Goal: Find contact information: Obtain details needed to contact an individual or organization

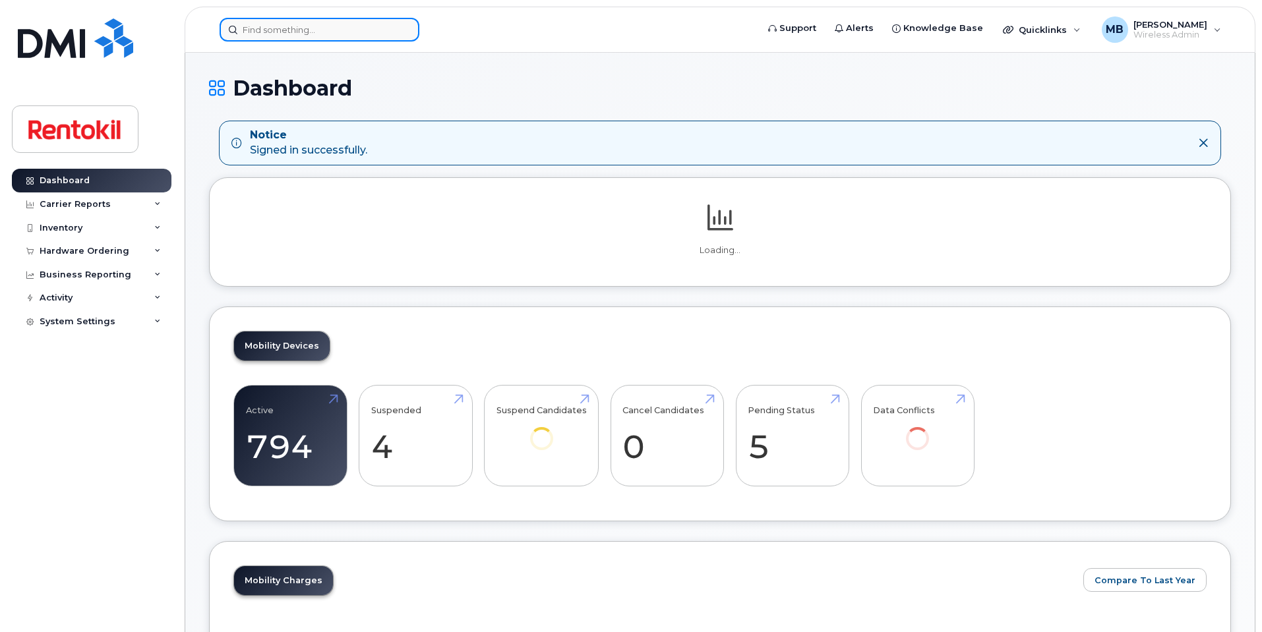
click at [394, 26] on input at bounding box center [320, 30] width 200 height 24
paste input "Tarik Bouabdeli"
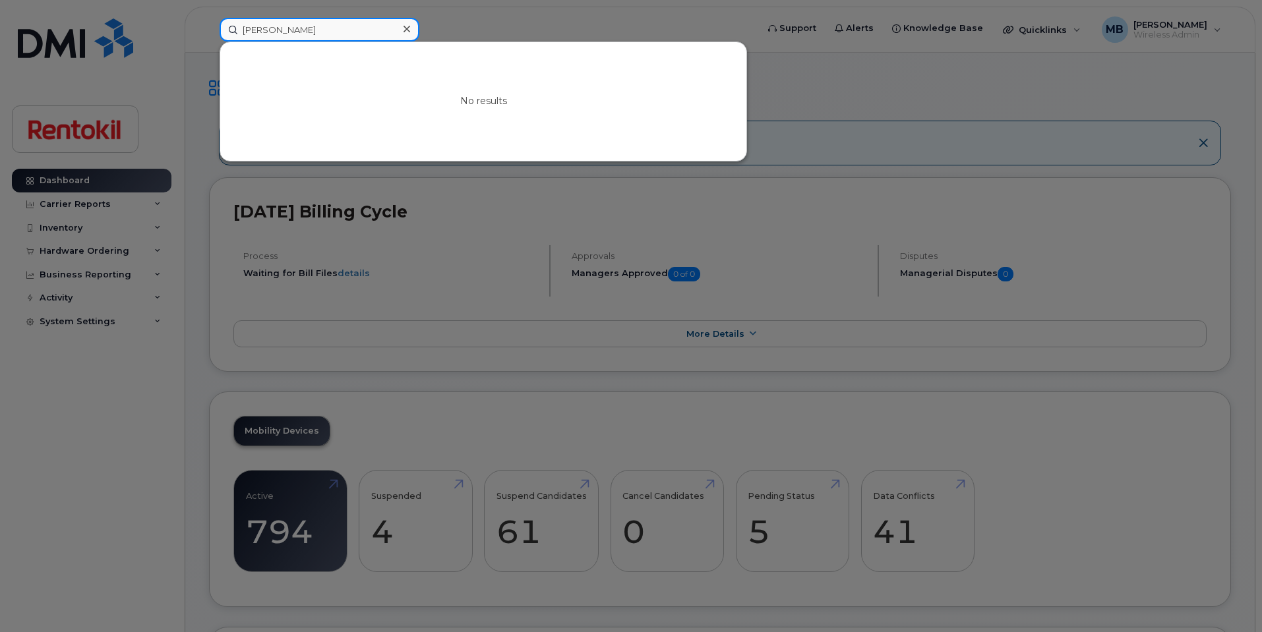
drag, startPoint x: 394, startPoint y: 26, endPoint x: 227, endPoint y: 16, distance: 167.0
click at [227, 18] on div "Tarik Bouabdeli No results" at bounding box center [484, 30] width 550 height 24
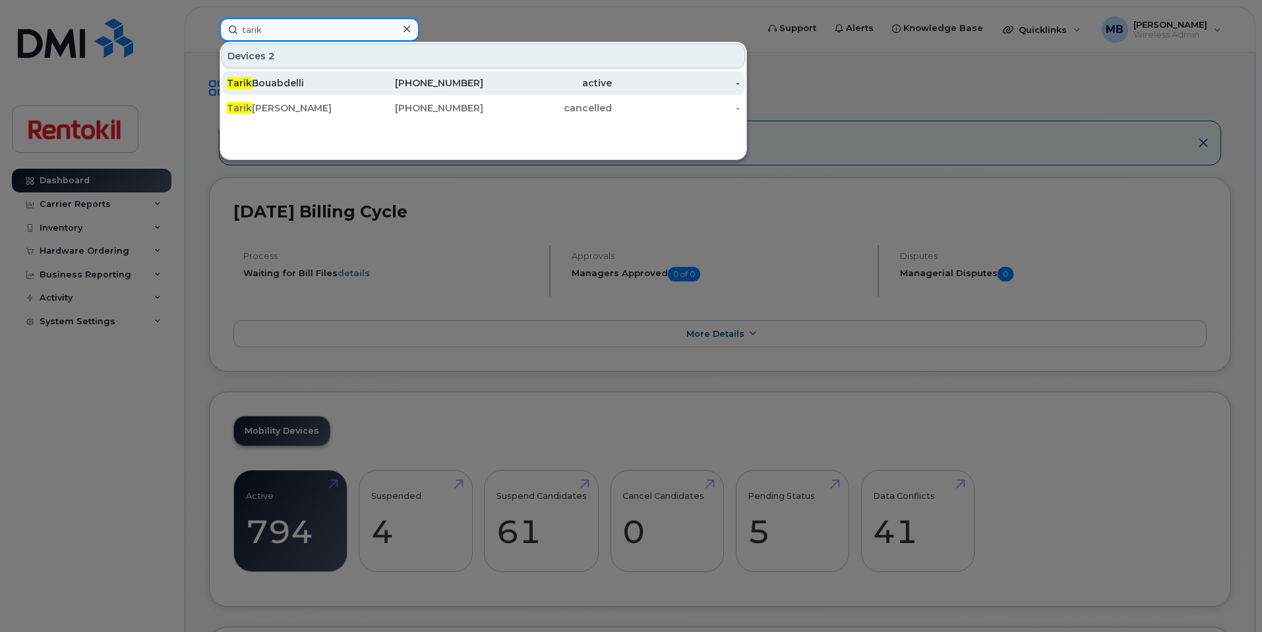
type input "tarik"
click at [262, 83] on div "Tarik Bouabdelli" at bounding box center [291, 82] width 129 height 13
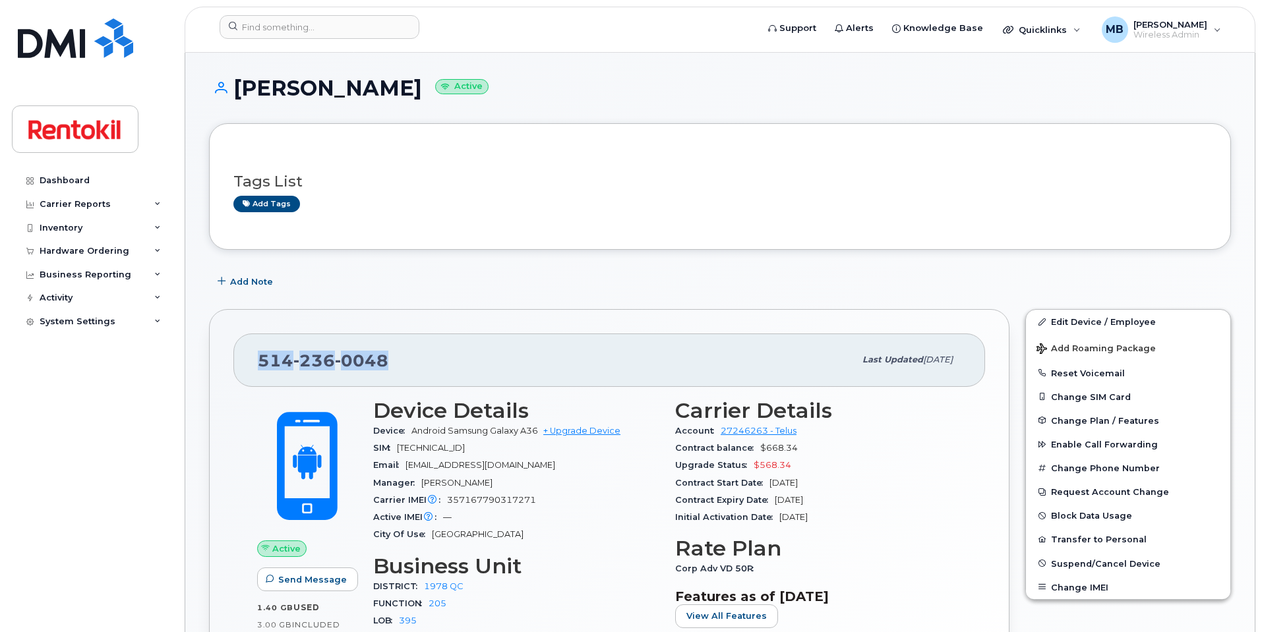
drag, startPoint x: 427, startPoint y: 355, endPoint x: 217, endPoint y: 357, distance: 209.7
click at [217, 357] on div "[PHONE_NUMBER] Last updated [DATE] Active Send Message 1.40 GB  used 3.00 GB  i…" at bounding box center [609, 520] width 800 height 422
copy span "[PHONE_NUMBER]"
click at [409, 346] on div "[PHONE_NUMBER]" at bounding box center [556, 360] width 597 height 28
drag, startPoint x: 396, startPoint y: 362, endPoint x: 261, endPoint y: 362, distance: 134.5
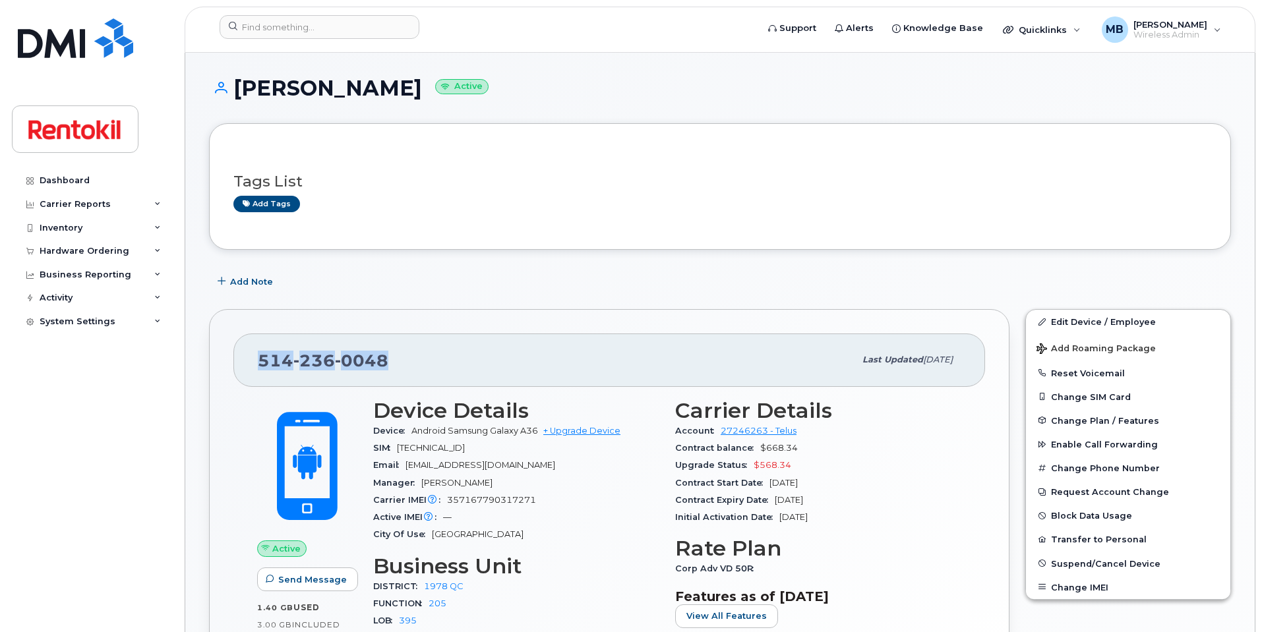
click at [261, 362] on div "[PHONE_NUMBER]" at bounding box center [556, 360] width 597 height 28
copy span "[PHONE_NUMBER]"
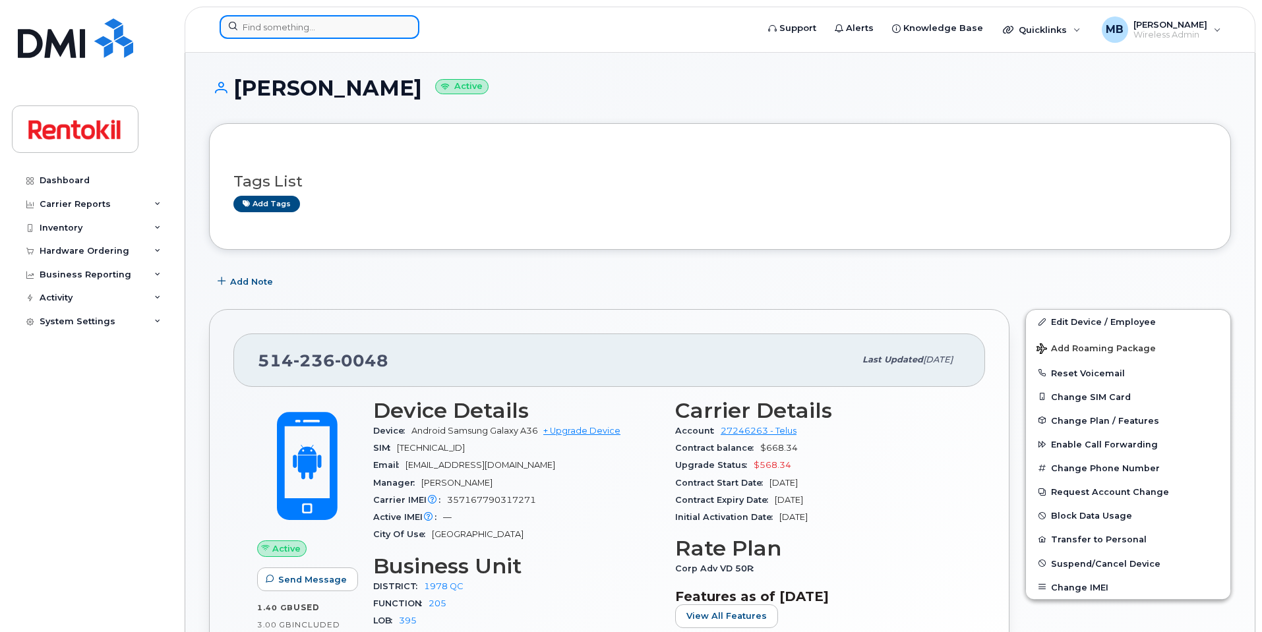
click at [337, 32] on input at bounding box center [320, 27] width 200 height 24
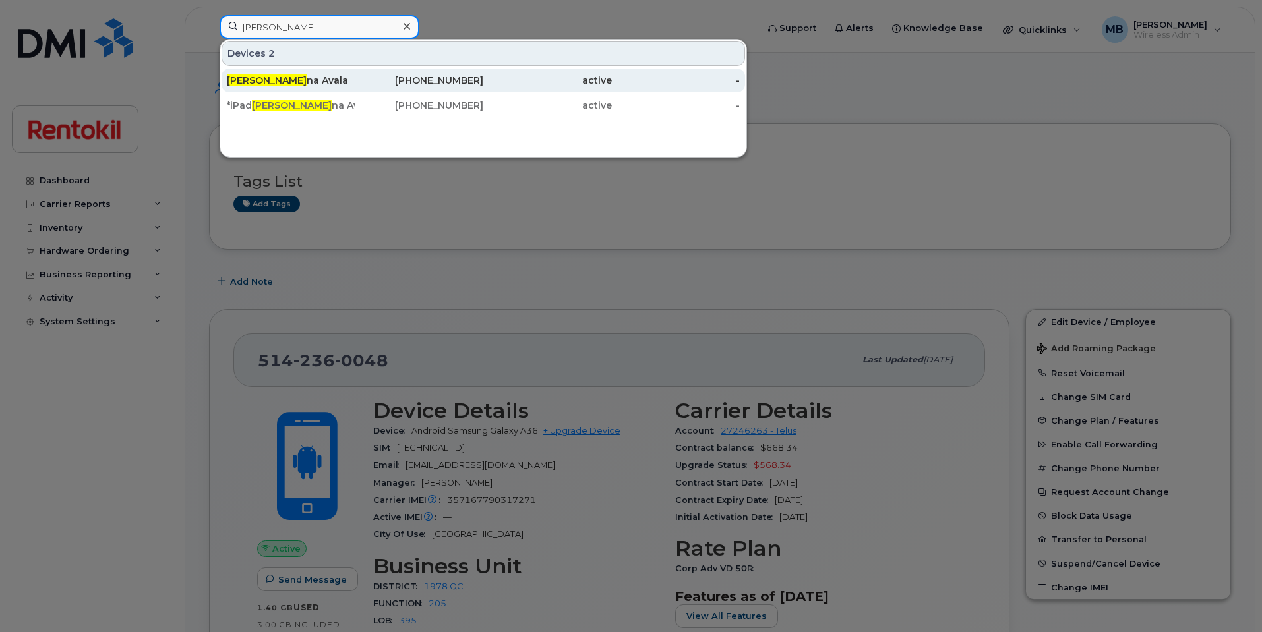
type input "[PERSON_NAME]"
click at [479, 83] on div "[PHONE_NUMBER]" at bounding box center [419, 80] width 129 height 13
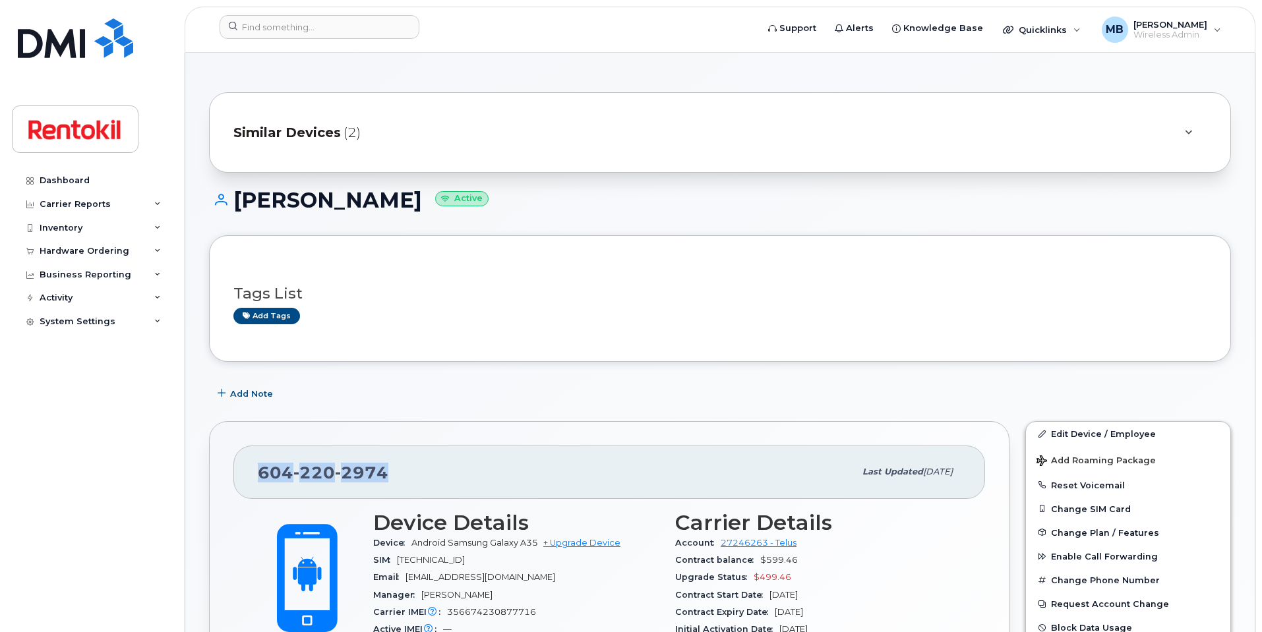
drag, startPoint x: 390, startPoint y: 463, endPoint x: 261, endPoint y: 468, distance: 129.3
click at [261, 468] on div "604 220 2974" at bounding box center [556, 472] width 597 height 28
copy span "604 220 2974"
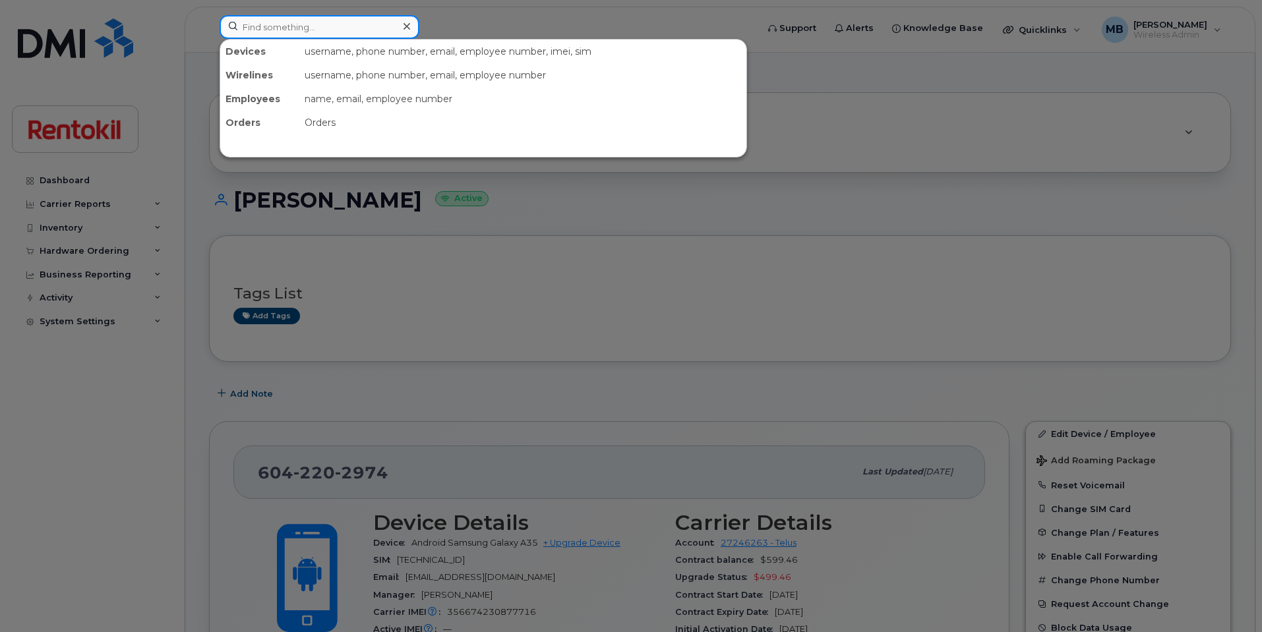
click at [326, 28] on input at bounding box center [320, 27] width 200 height 24
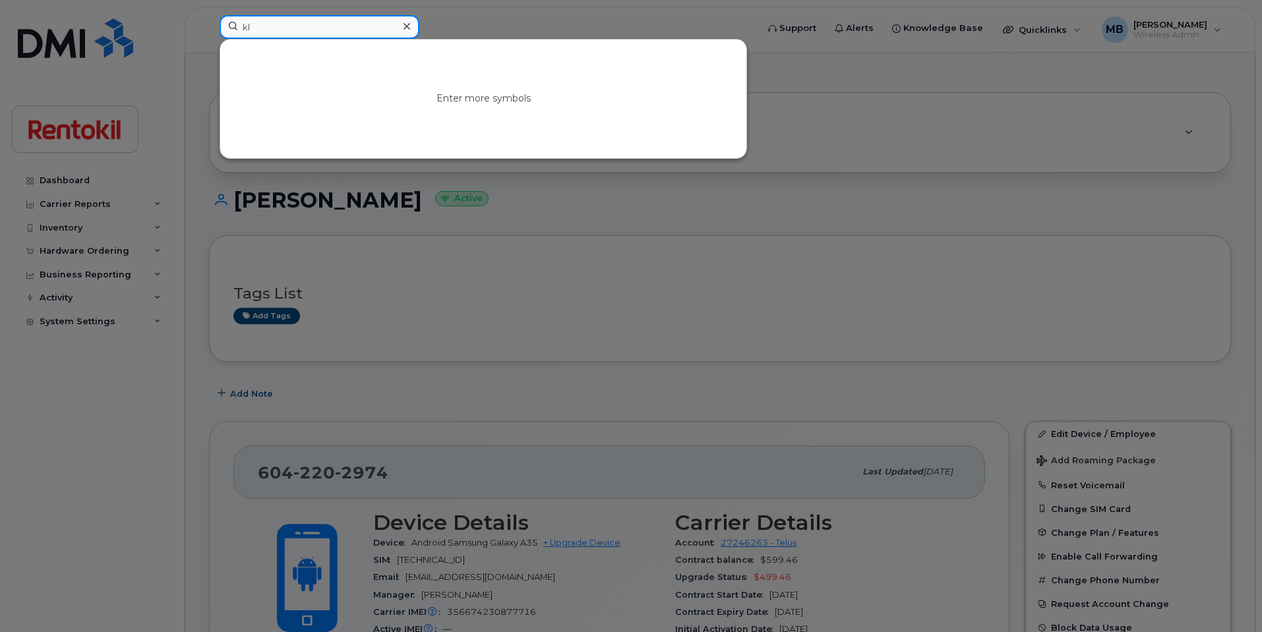
type input "k"
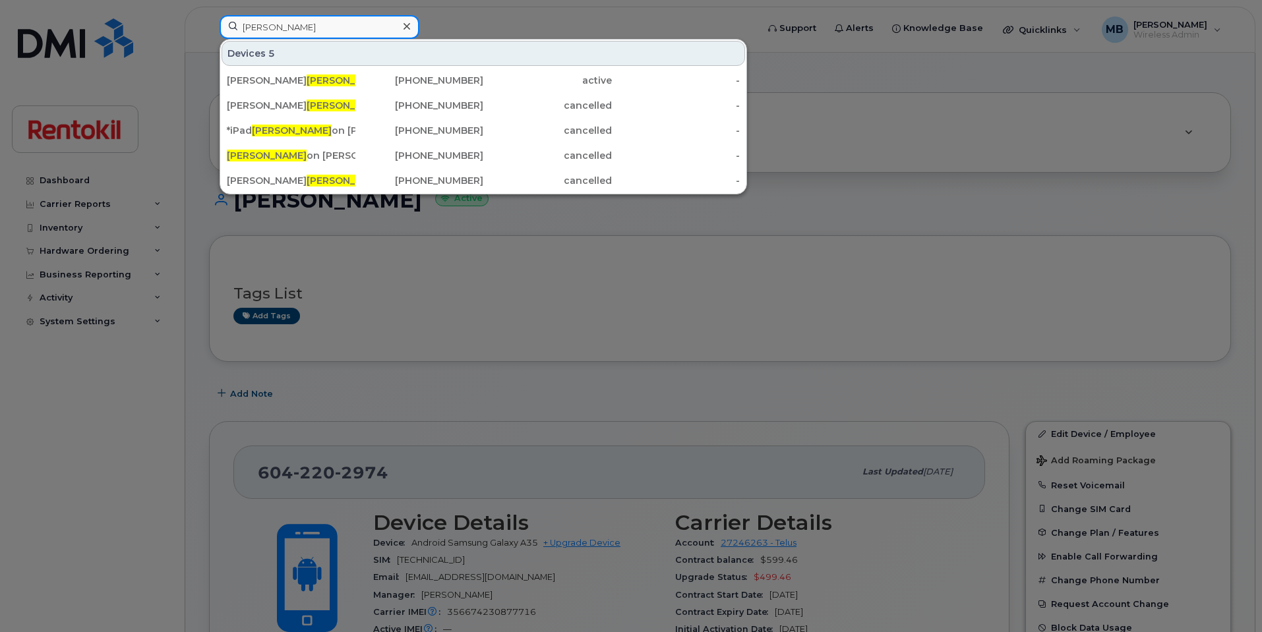
type input "harris"
